Goal: Check status: Check status

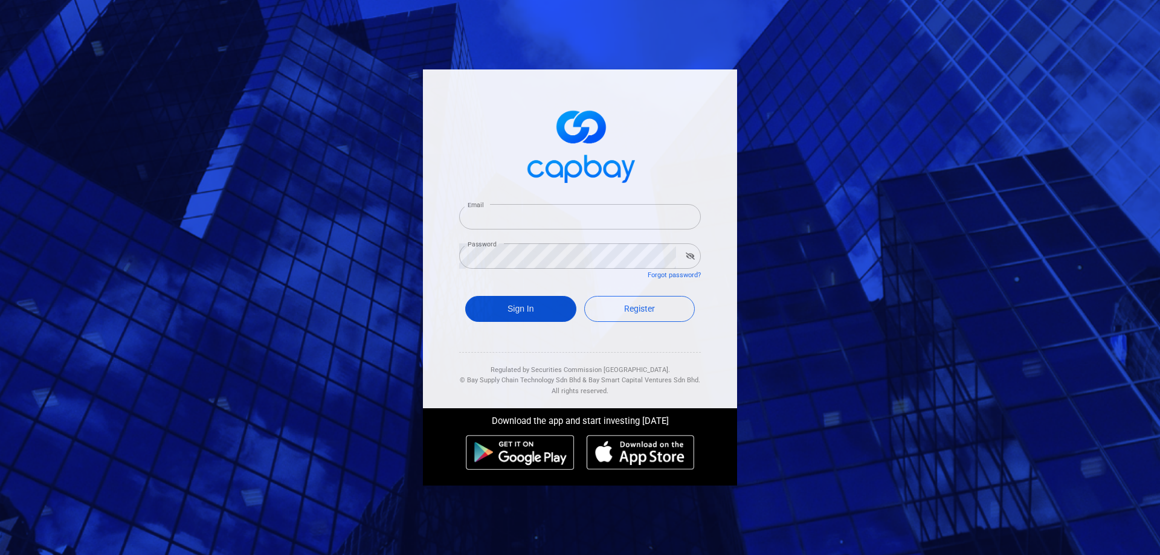
type input "[EMAIL_ADDRESS][DOMAIN_NAME]"
click at [504, 306] on button "Sign In" at bounding box center [520, 309] width 111 height 26
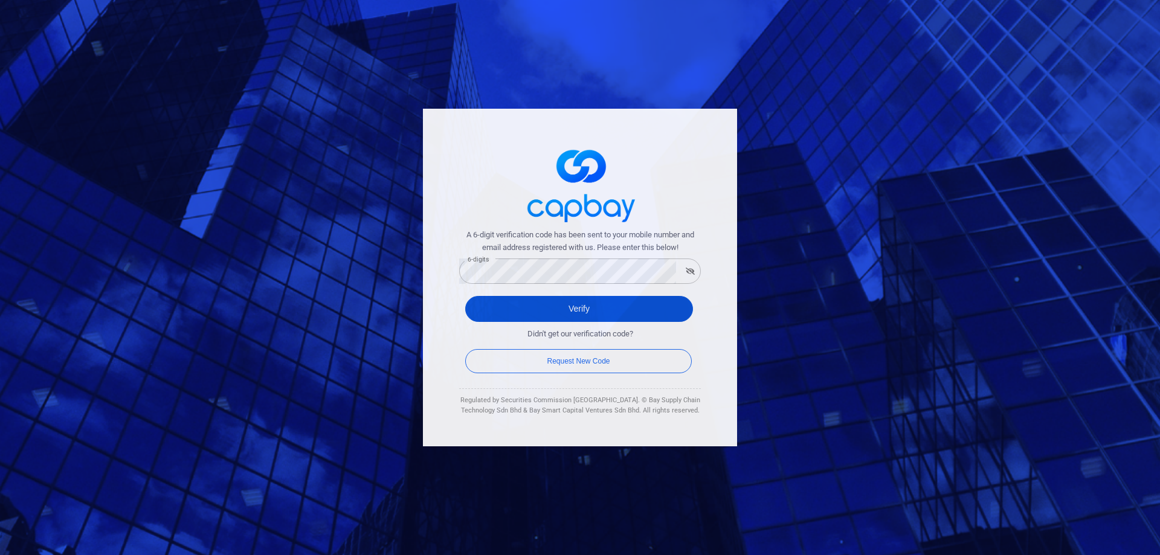
click at [485, 301] on button "Verify" at bounding box center [579, 309] width 228 height 26
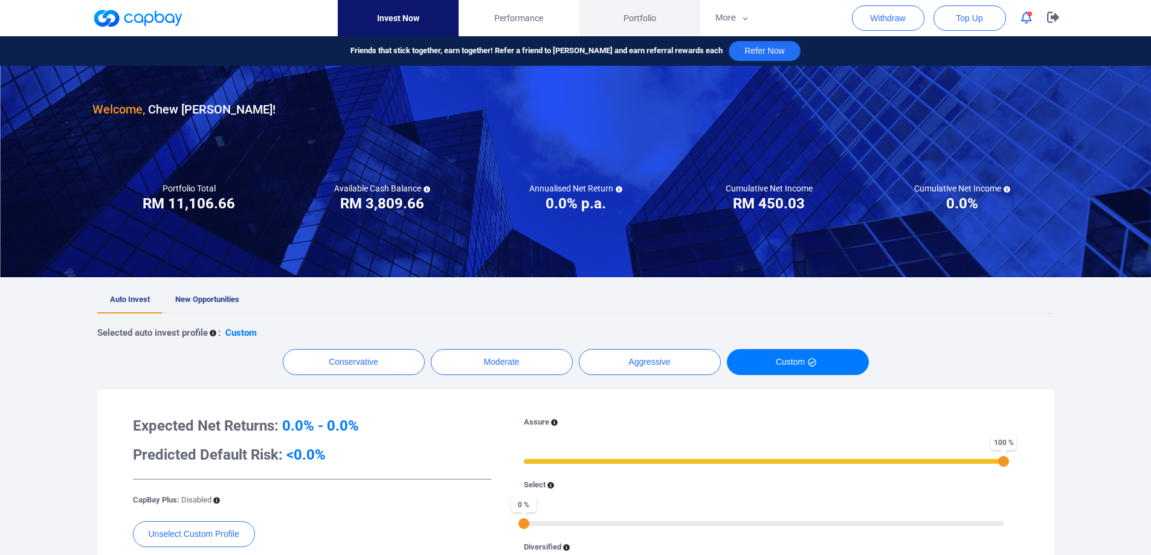
click at [631, 5] on link "Portfolio" at bounding box center [639, 18] width 121 height 36
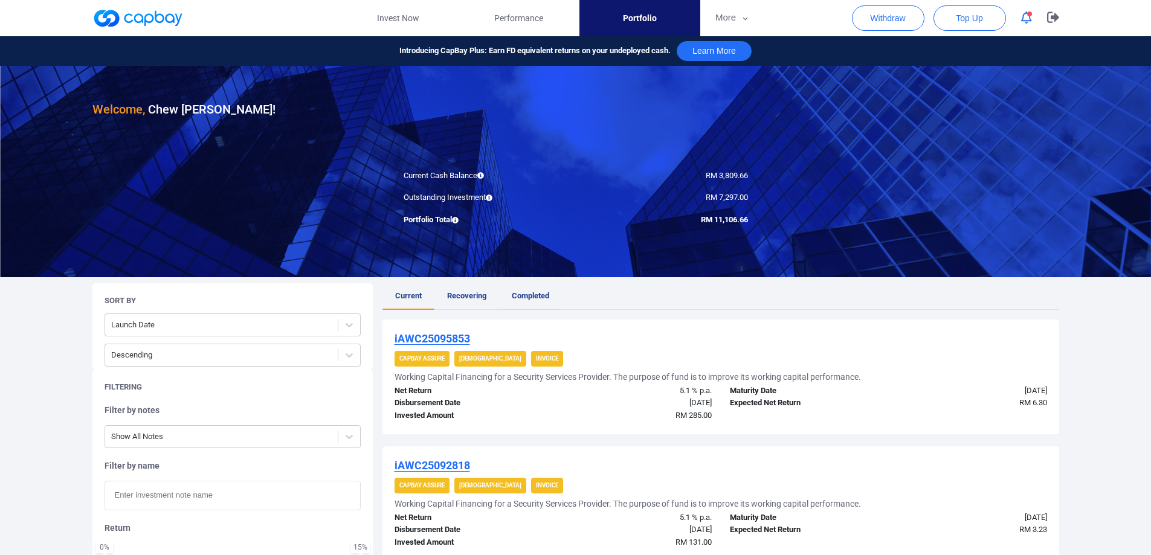
click at [529, 298] on span "Completed" at bounding box center [530, 295] width 37 height 9
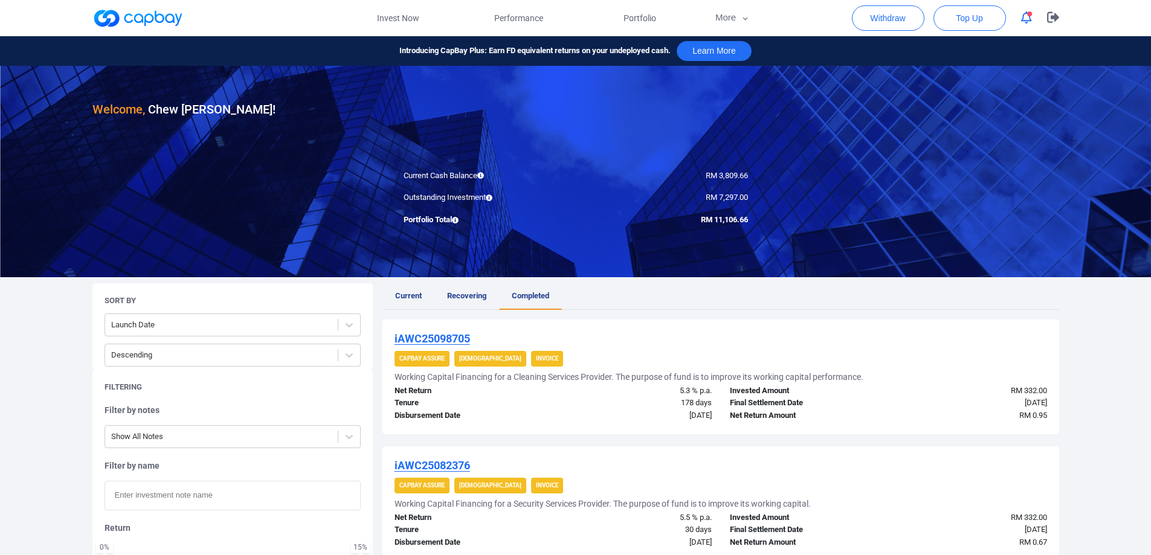
click at [1023, 22] on icon "button" at bounding box center [1026, 17] width 11 height 13
click at [411, 295] on span "Current" at bounding box center [408, 295] width 27 height 9
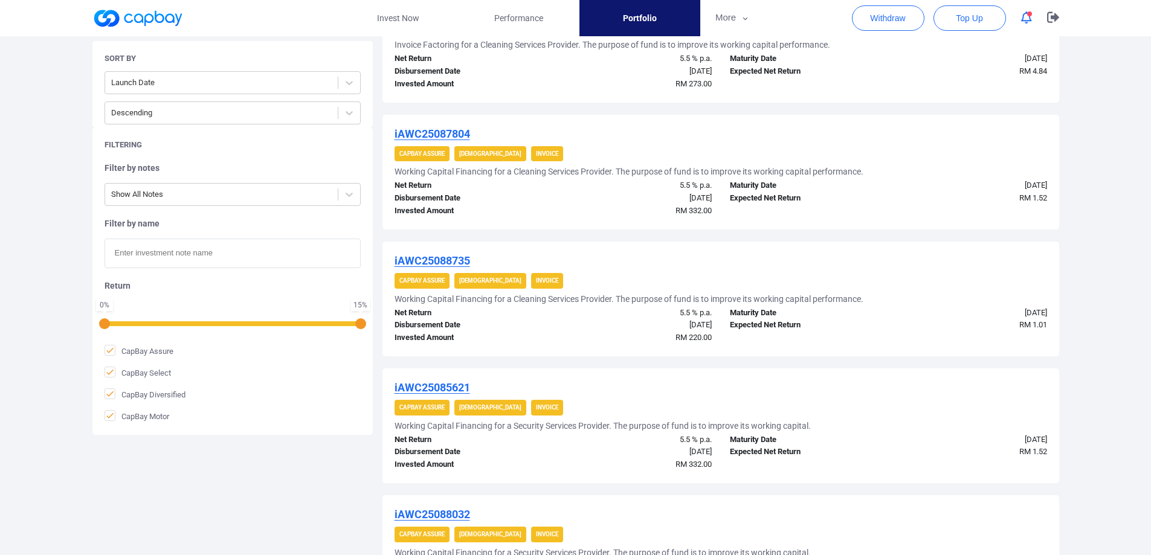
scroll to position [1087, 0]
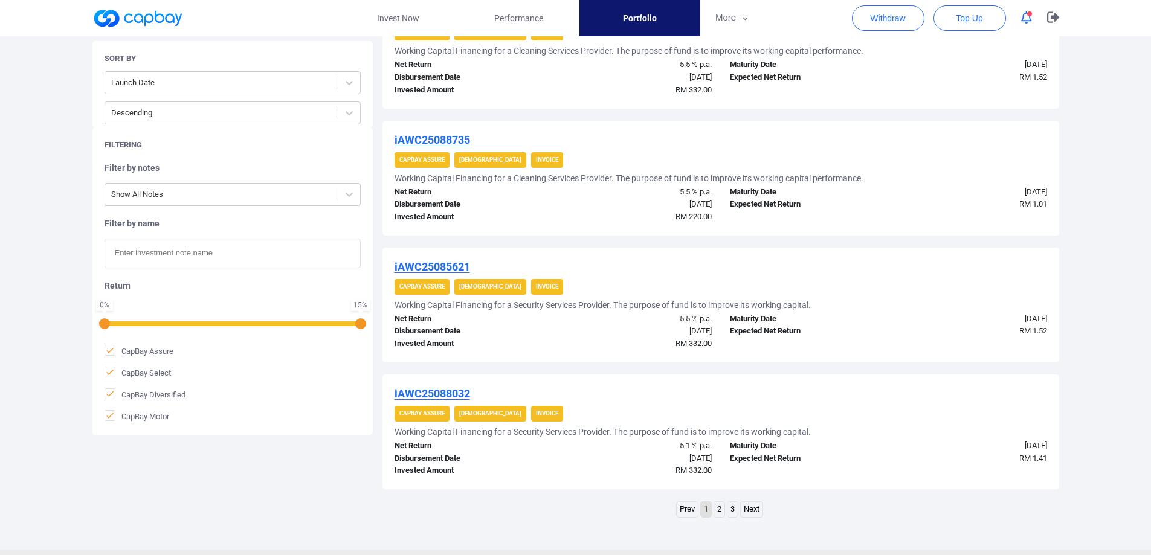
click at [720, 509] on link "2" at bounding box center [719, 509] width 10 height 15
click at [736, 507] on link "3" at bounding box center [732, 509] width 10 height 15
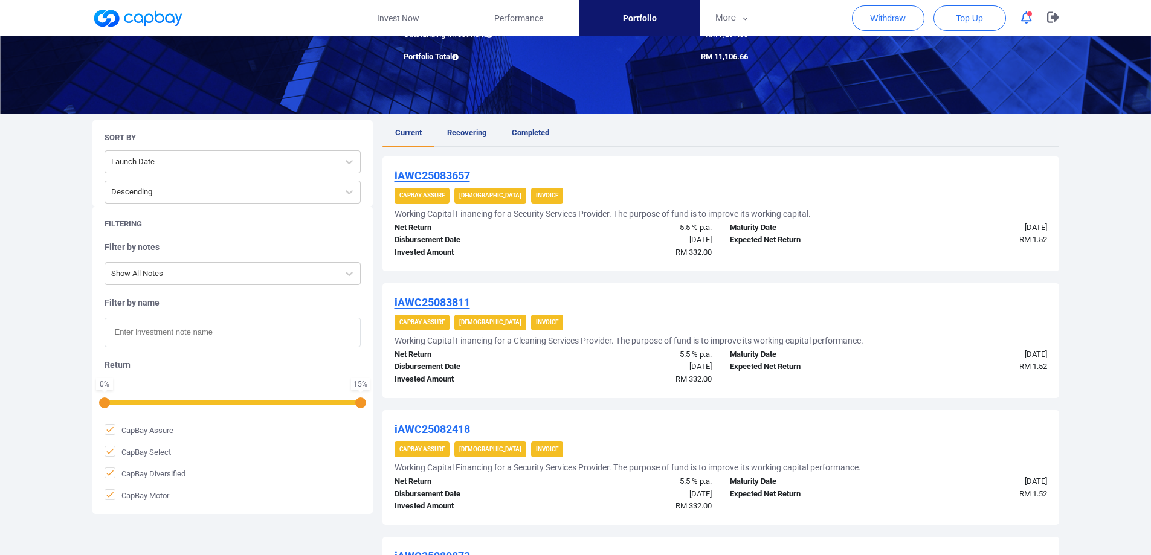
scroll to position [0, 0]
